Goal: Information Seeking & Learning: Check status

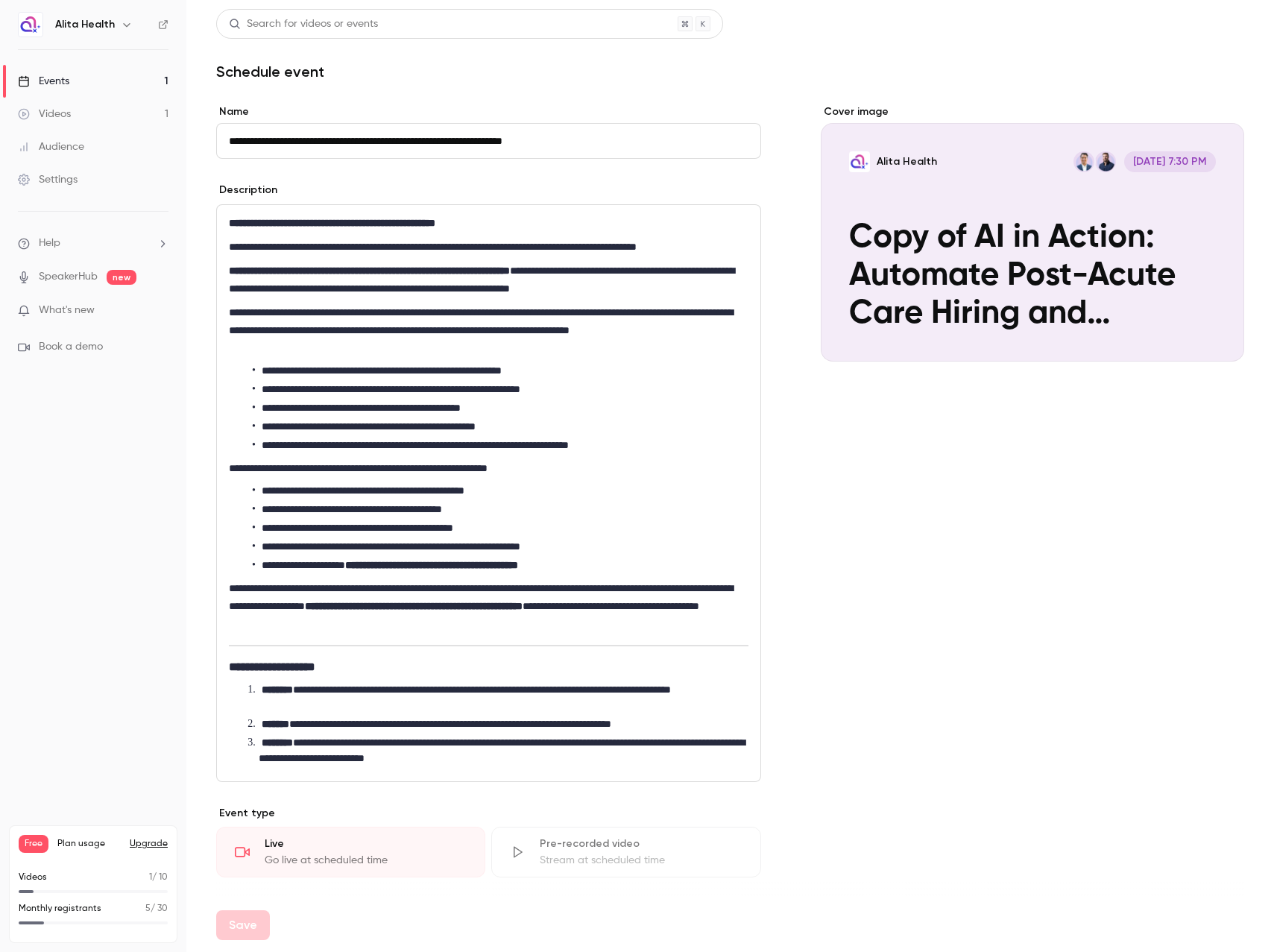
click at [306, 205] on div "**********" at bounding box center [489, 493] width 545 height 578
click at [80, 92] on link "Events 1" at bounding box center [93, 81] width 187 height 33
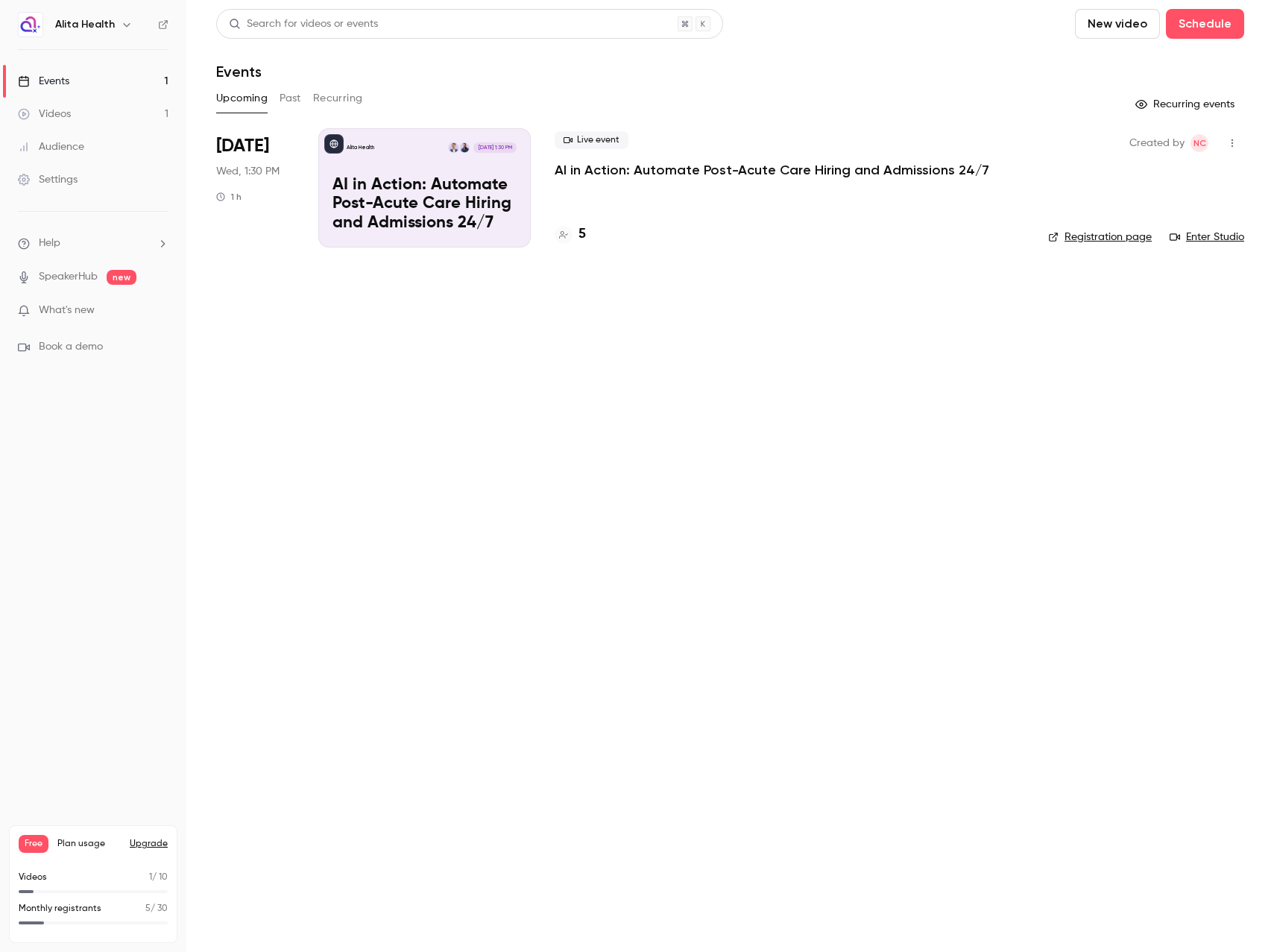
click at [453, 186] on p "AI in Action: Automate Post-Acute Care Hiring and Admissions 24/7" at bounding box center [424, 205] width 184 height 57
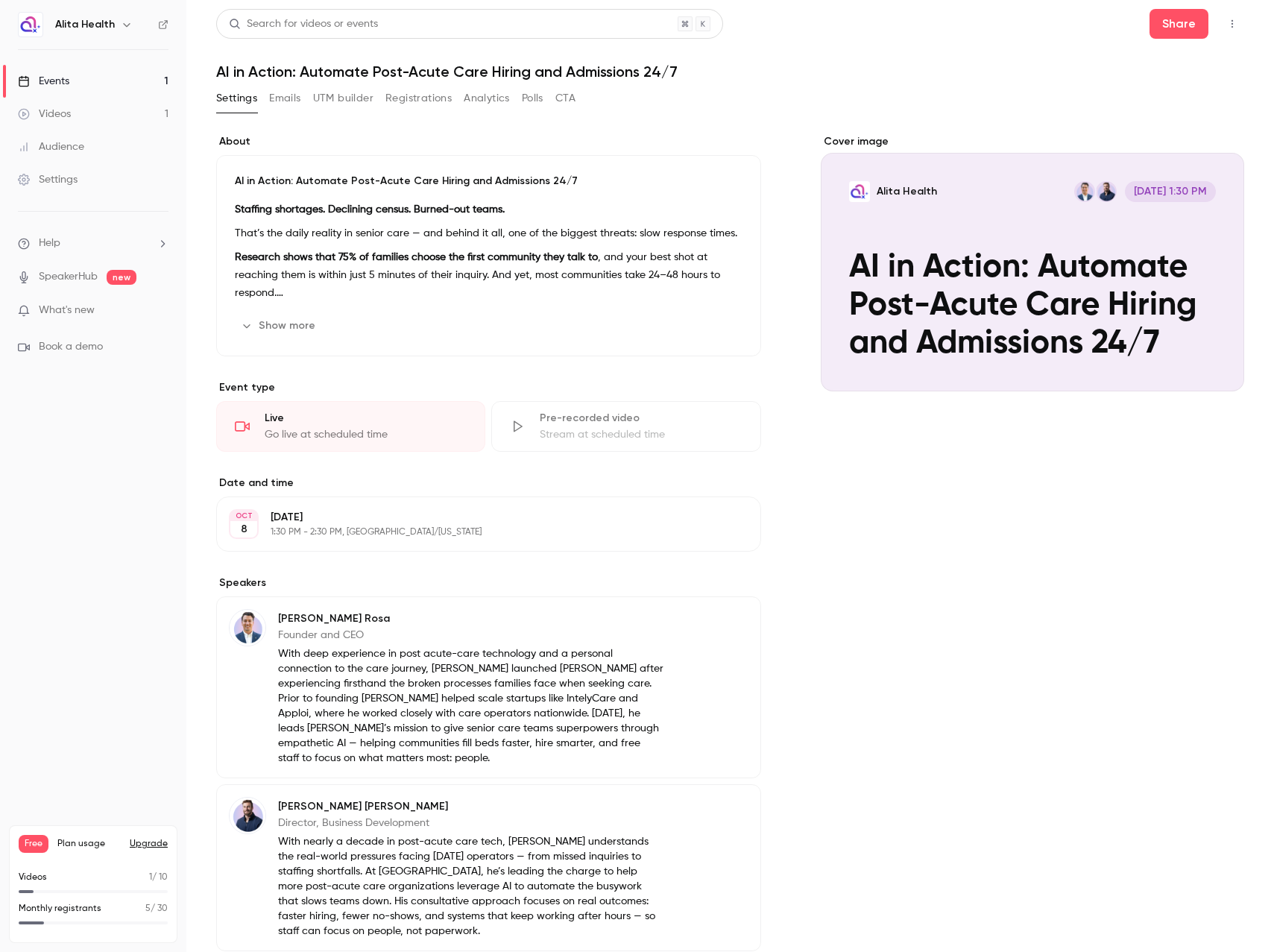
click at [432, 96] on button "Registrations" at bounding box center [418, 98] width 66 height 24
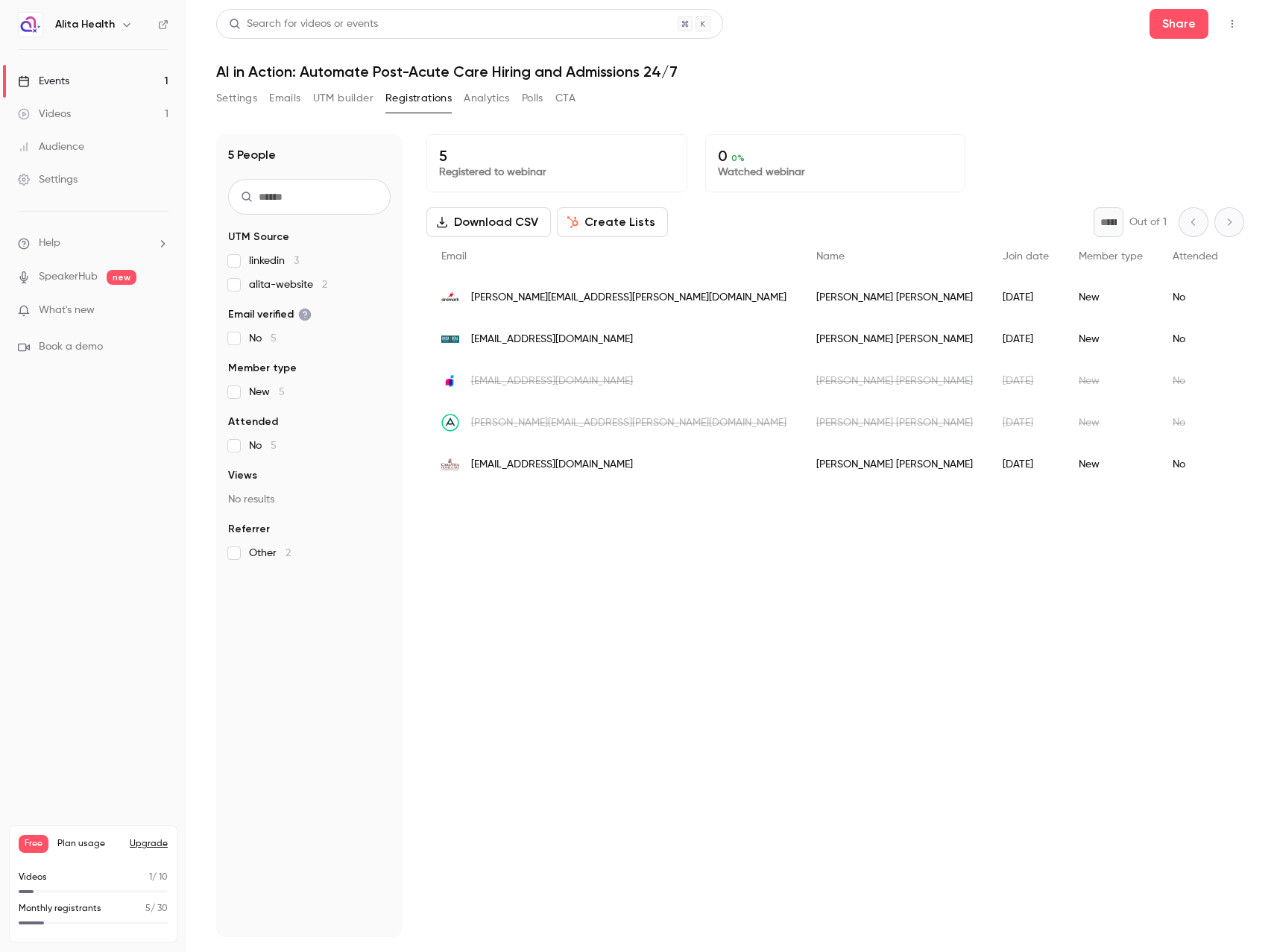
click at [498, 96] on button "Analytics" at bounding box center [487, 98] width 46 height 24
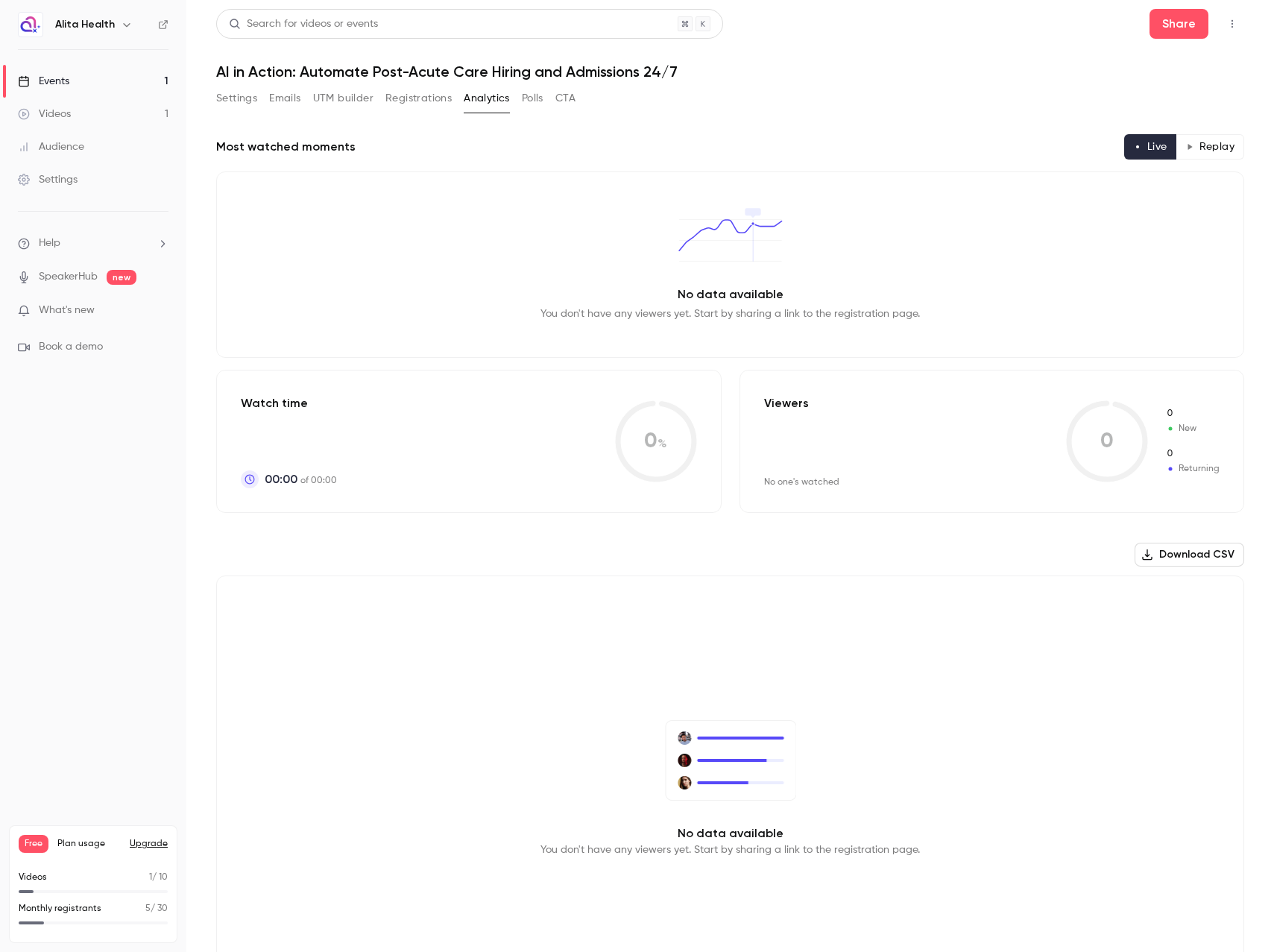
click at [440, 97] on button "Registrations" at bounding box center [418, 98] width 66 height 24
